Goal: Task Accomplishment & Management: Use online tool/utility

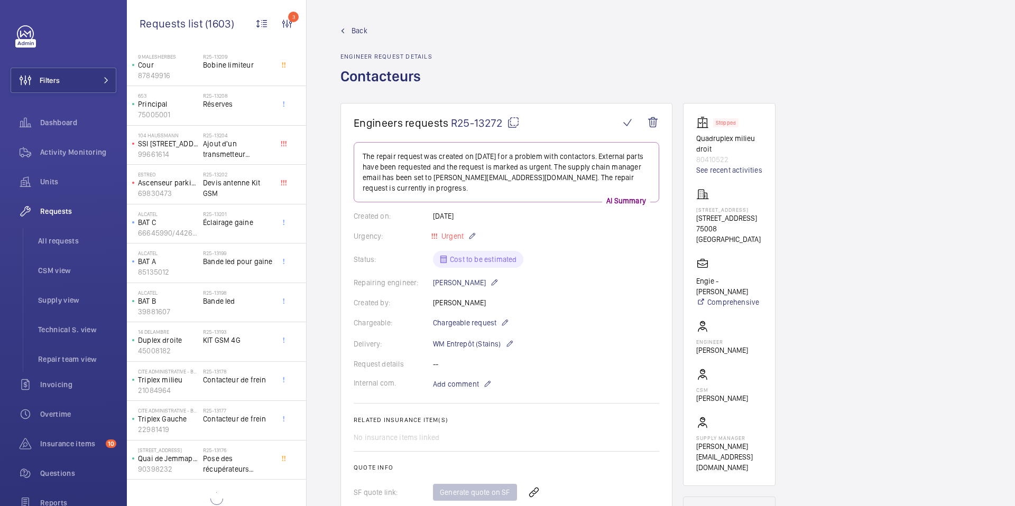
scroll to position [383, 0]
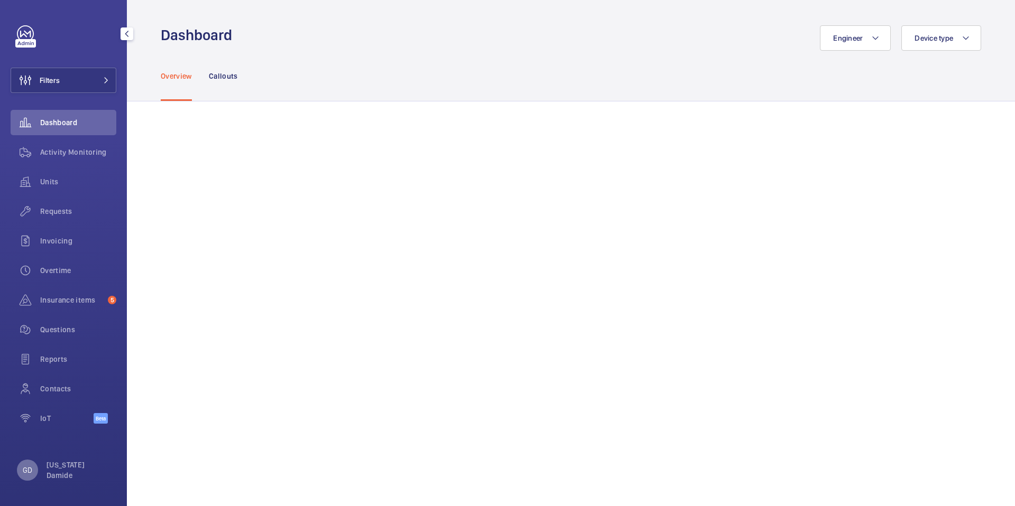
click at [17, 470] on div "GD" at bounding box center [27, 470] width 21 height 21
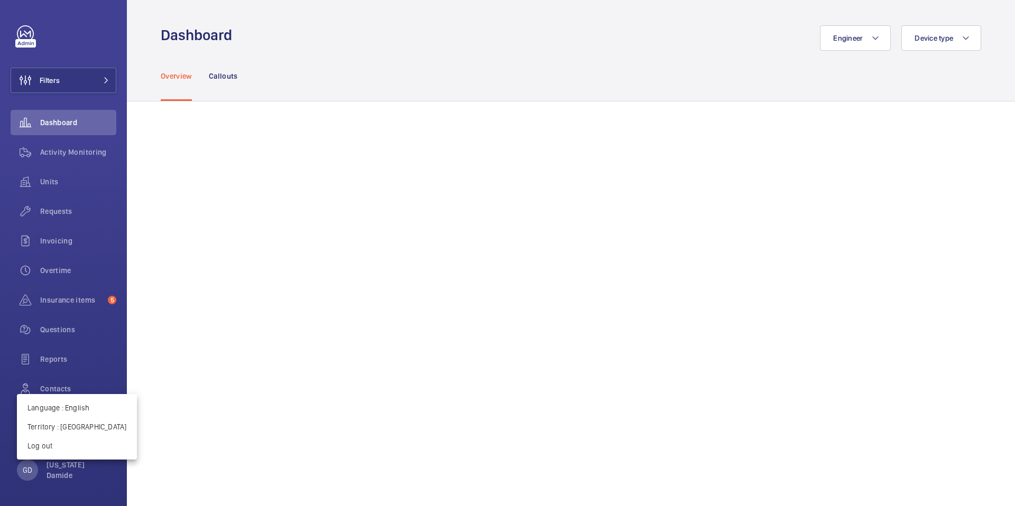
click at [43, 212] on div at bounding box center [507, 253] width 1015 height 506
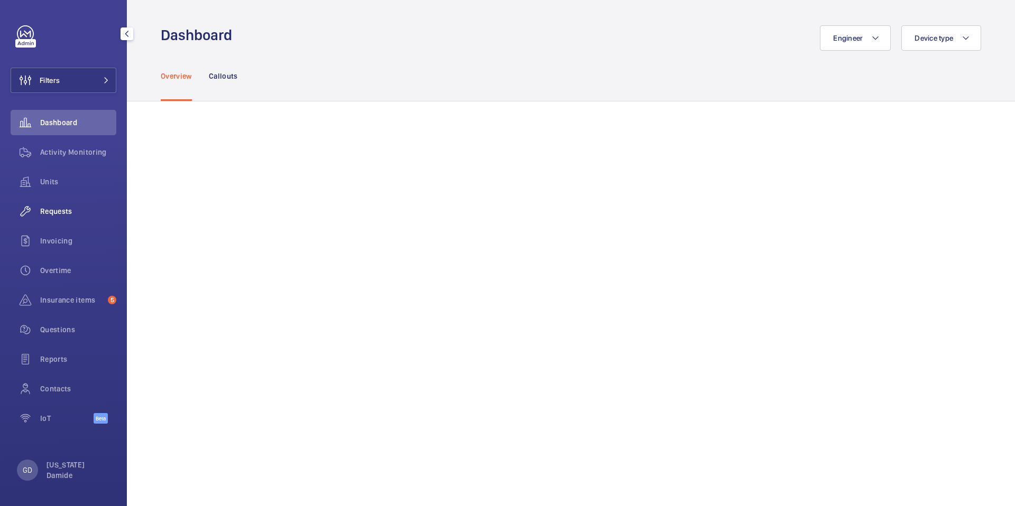
click at [51, 213] on span "Requests" at bounding box center [78, 211] width 76 height 11
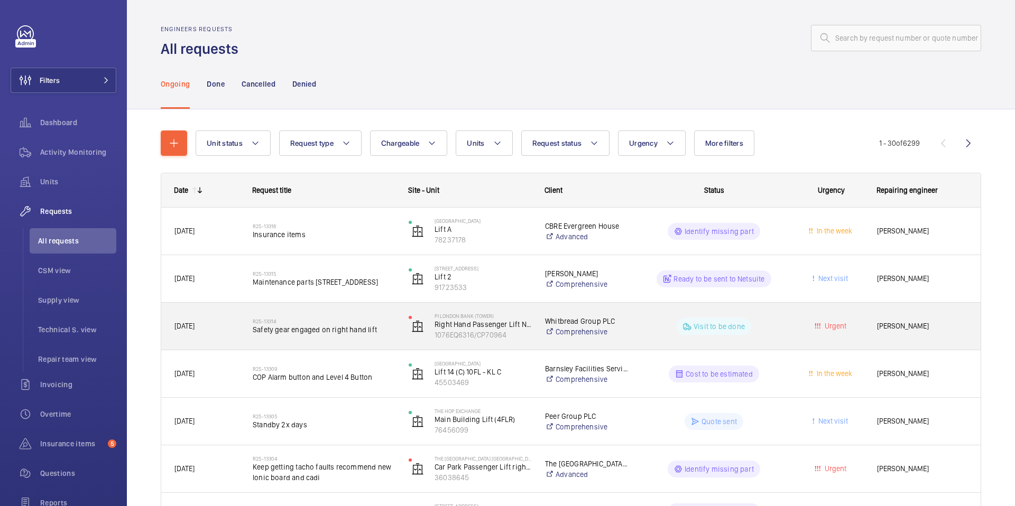
click at [344, 334] on span "Safety gear engaged on right hand lift" at bounding box center [324, 329] width 142 height 11
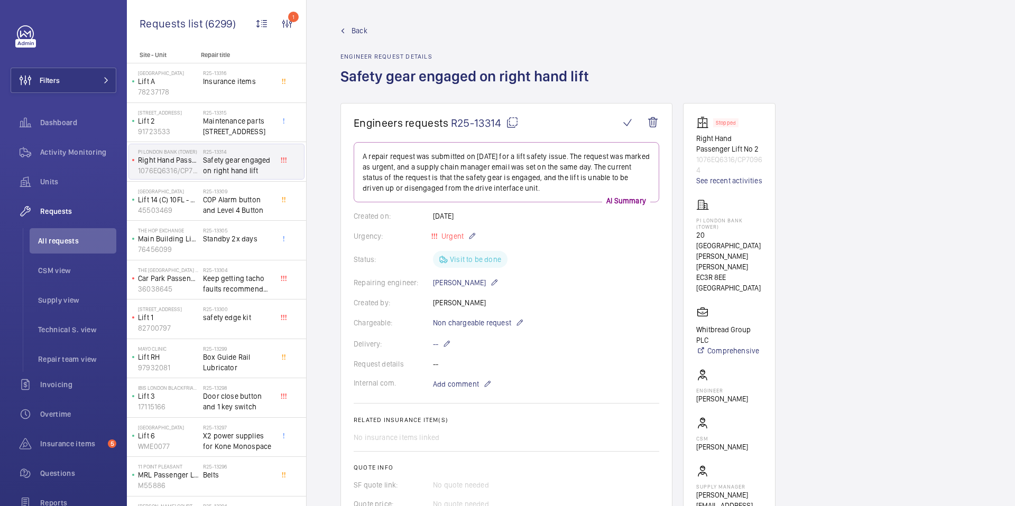
drag, startPoint x: 338, startPoint y: 78, endPoint x: 618, endPoint y: 88, distance: 280.3
click at [618, 88] on wm-front-admin-header "Back Engineer request details Safety gear engaged on right hand lift" at bounding box center [660, 51] width 708 height 103
copy h1 "Safety gear engaged on right hand lift"
